Goal: Find specific page/section: Find specific page/section

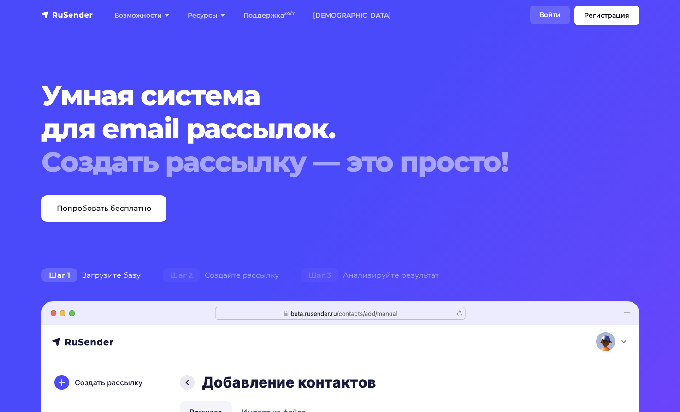
click at [542, 10] on link "Войти" at bounding box center [550, 15] width 40 height 19
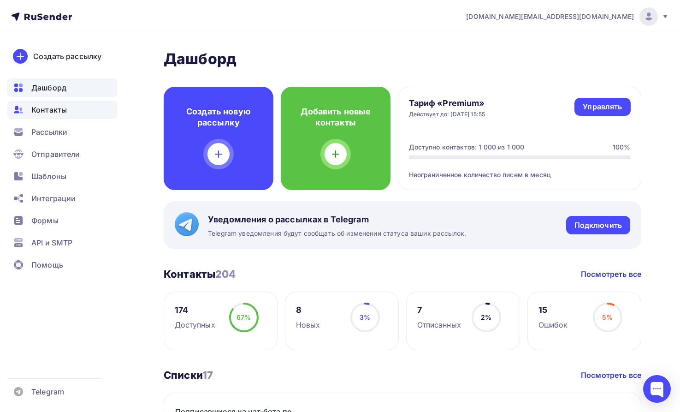
click at [38, 111] on span "Контакты" at bounding box center [49, 109] width 36 height 11
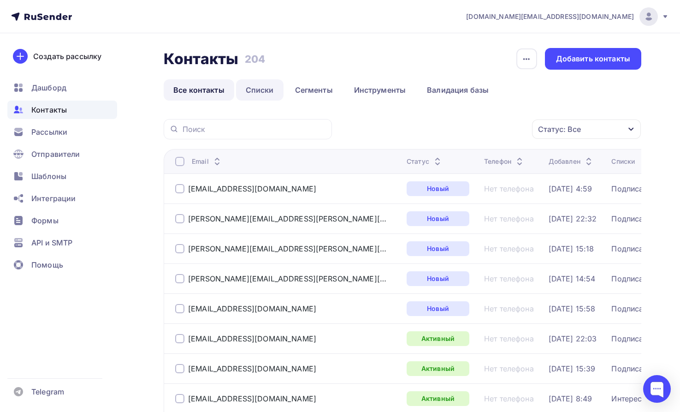
click at [257, 89] on link "Списки" at bounding box center [260, 89] width 48 height 21
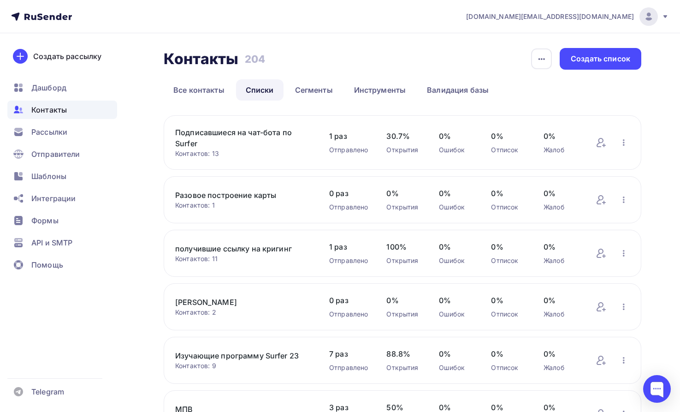
click at [242, 131] on link "Подписавшиеся на чат-бота по Surfer" at bounding box center [243, 138] width 136 height 22
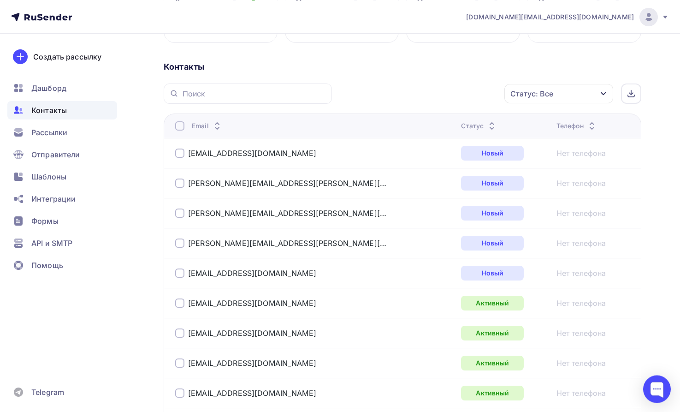
scroll to position [235, 0]
